Goal: Task Accomplishment & Management: Use online tool/utility

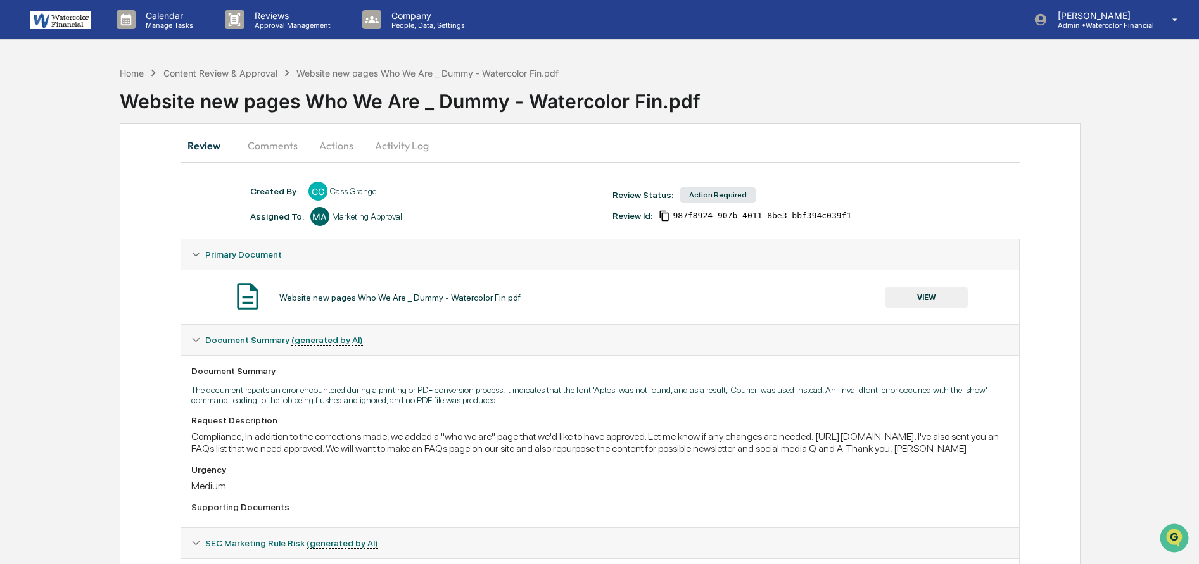
click at [268, 145] on button "Comments" at bounding box center [272, 145] width 70 height 30
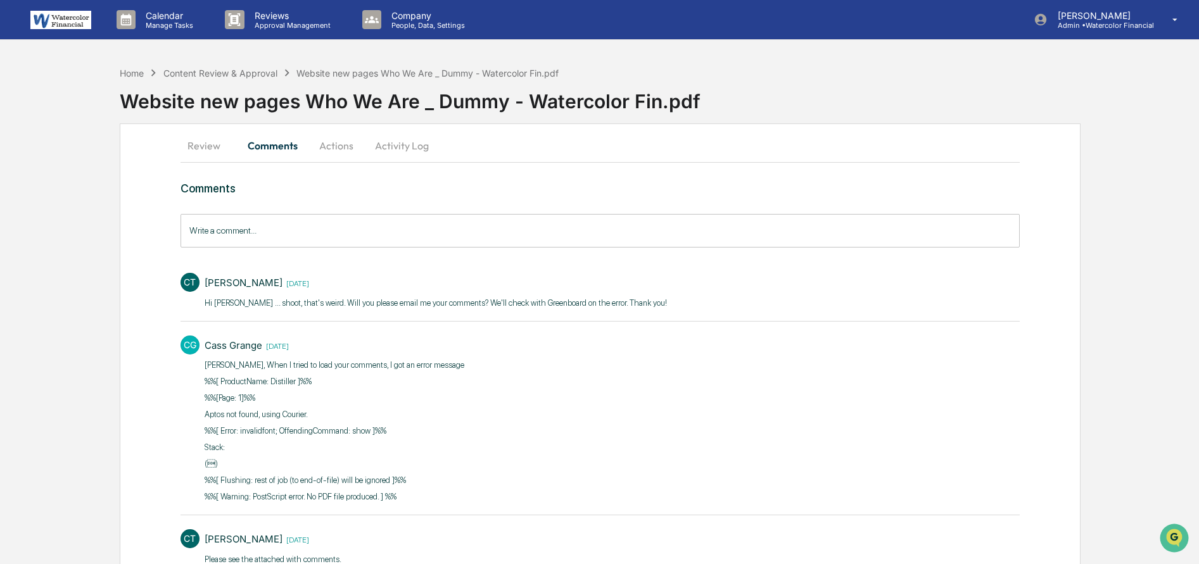
click at [206, 145] on button "Review" at bounding box center [208, 145] width 57 height 30
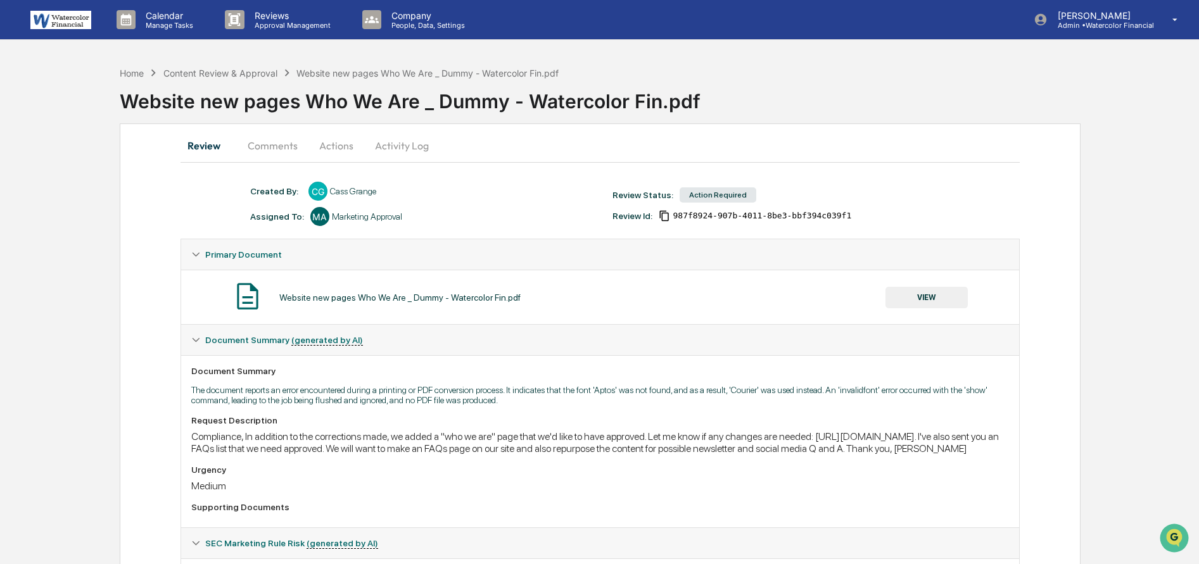
click at [922, 291] on button "VIEW" at bounding box center [926, 298] width 82 height 22
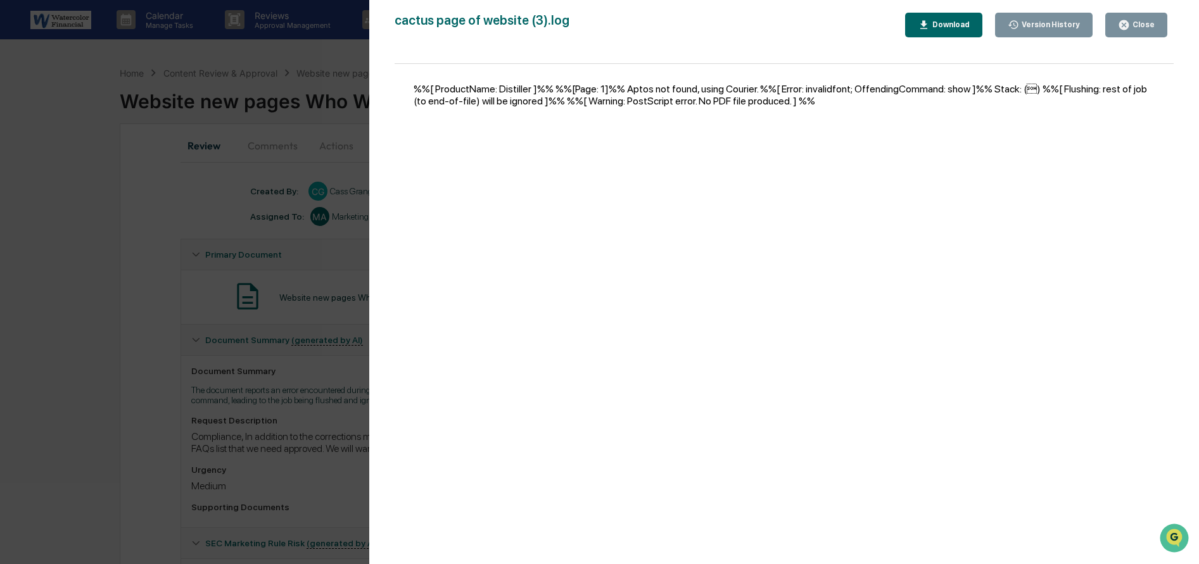
click at [1132, 23] on div "Close" at bounding box center [1142, 24] width 25 height 9
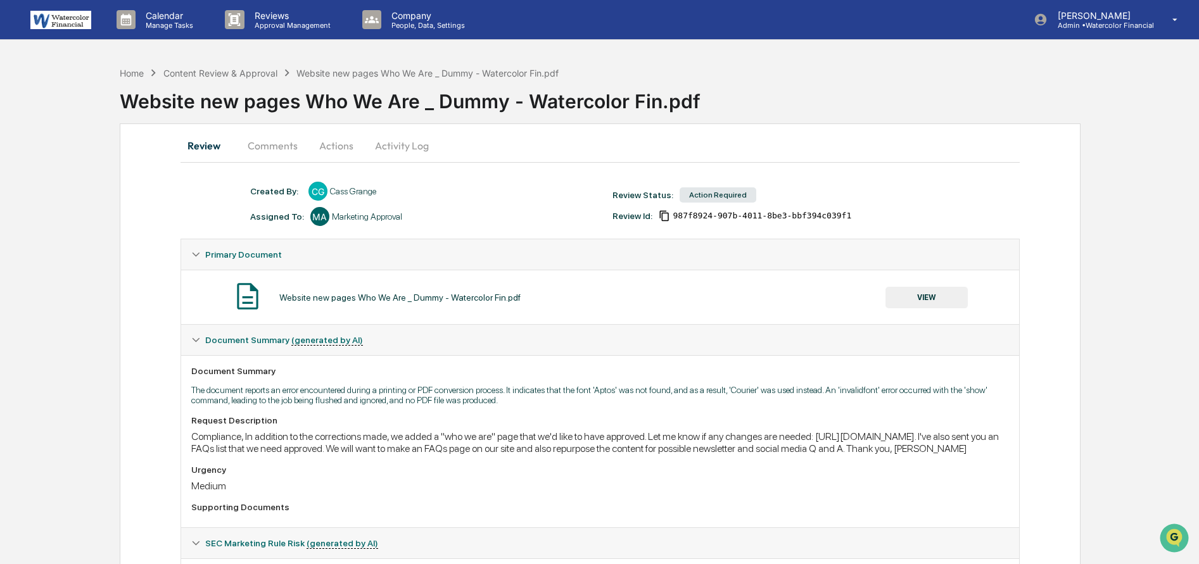
click at [394, 147] on button "Activity Log" at bounding box center [402, 145] width 74 height 30
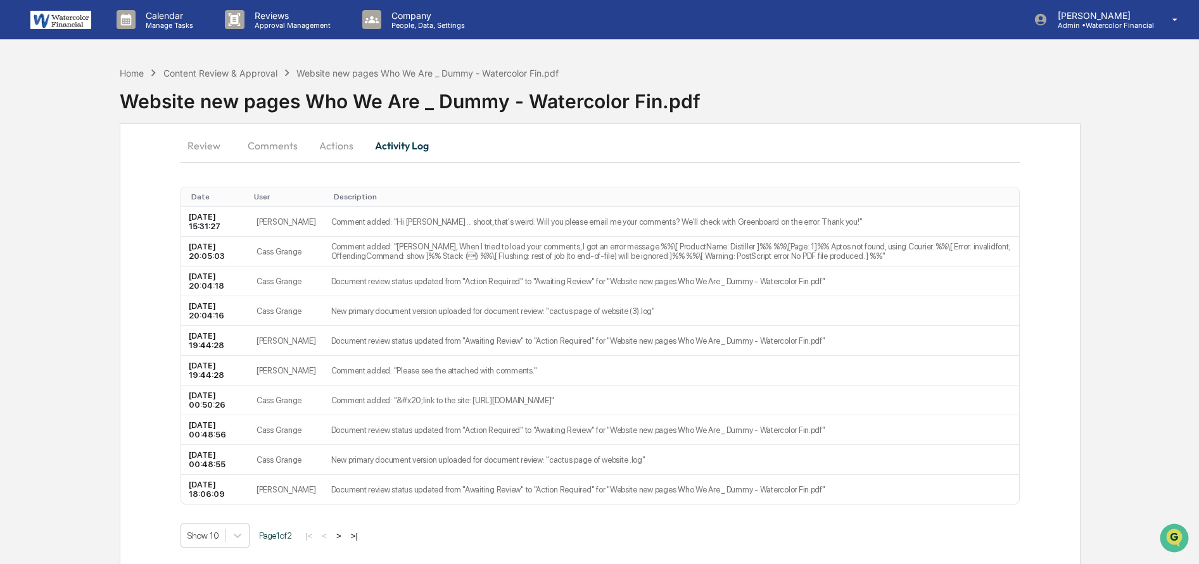
click at [209, 149] on button "Review" at bounding box center [208, 145] width 57 height 30
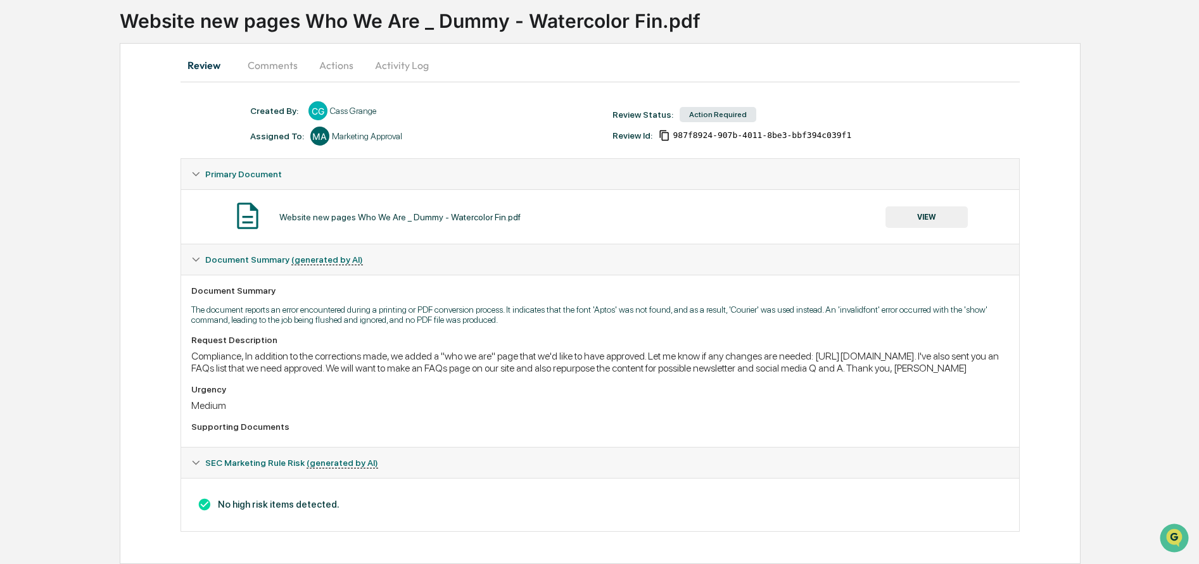
scroll to position [95, 0]
drag, startPoint x: 819, startPoint y: 341, endPoint x: 251, endPoint y: 349, distance: 568.0
click at [251, 350] on div "Compliance, In addition to the corrections made, we added a "who we are" page t…" at bounding box center [599, 362] width 817 height 24
copy div "[URL][DOMAIN_NAME]"
